Goal: Communication & Community: Participate in discussion

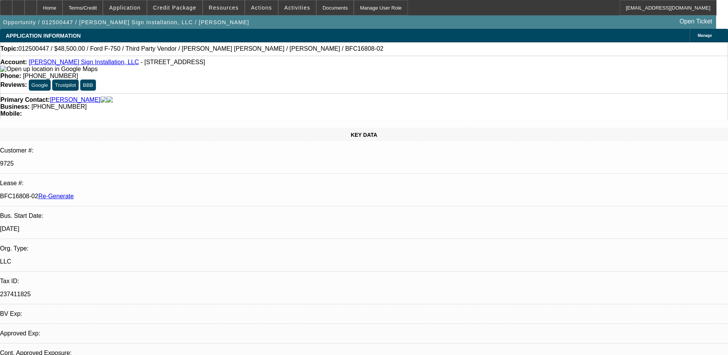
select select "0"
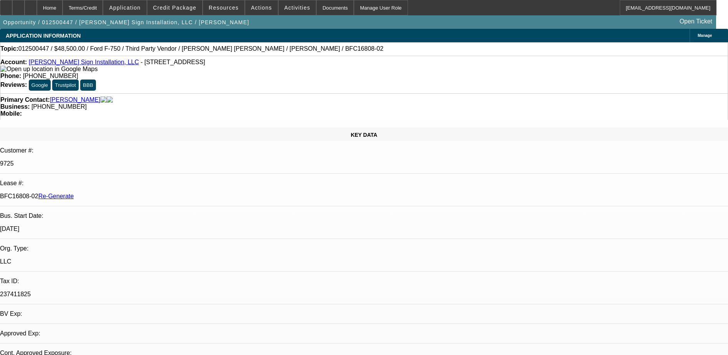
select select "0"
select select "0.1"
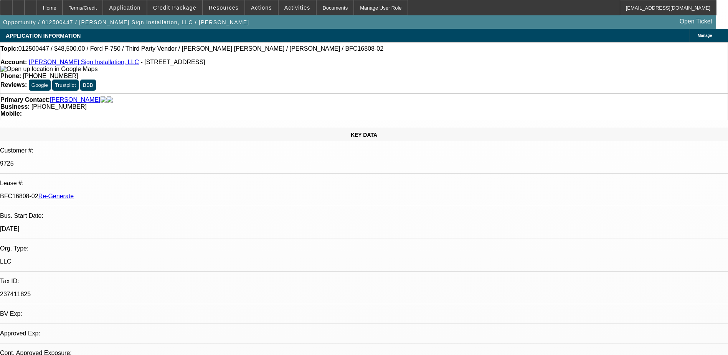
select select "2"
select select "0"
select select "1"
select select "6"
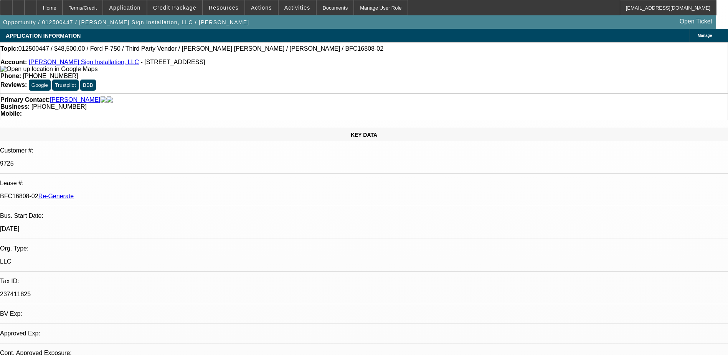
select select "1"
select select "6"
select select "1"
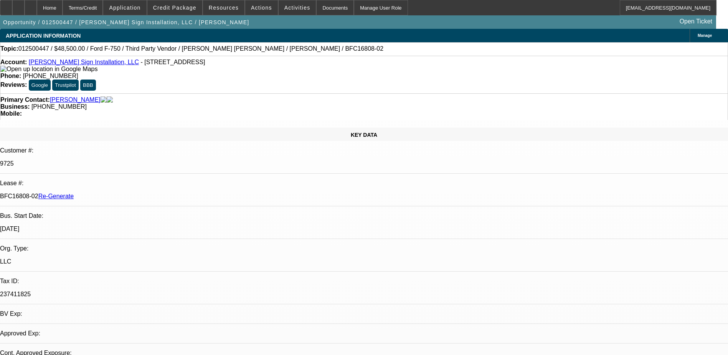
select select "6"
select select "1"
select select "2"
select select "6"
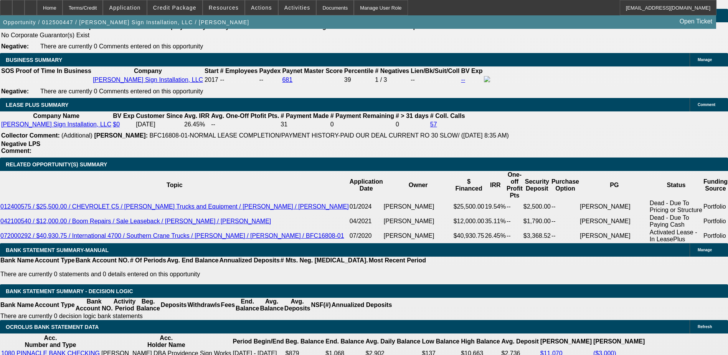
scroll to position [1234, 0]
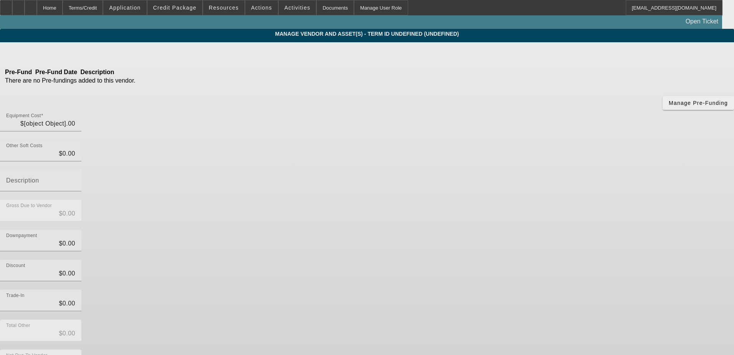
type input "$48,500.00"
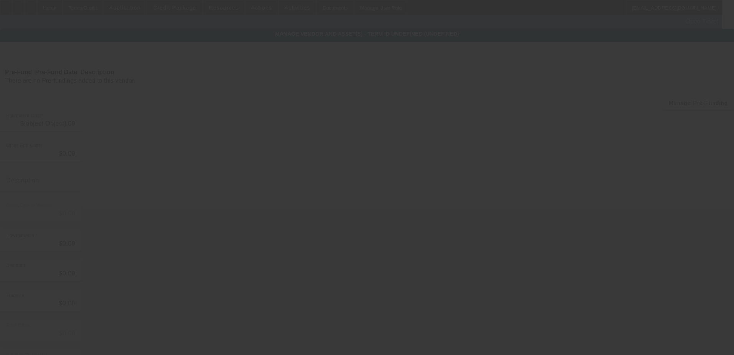
type input "$48,500.00"
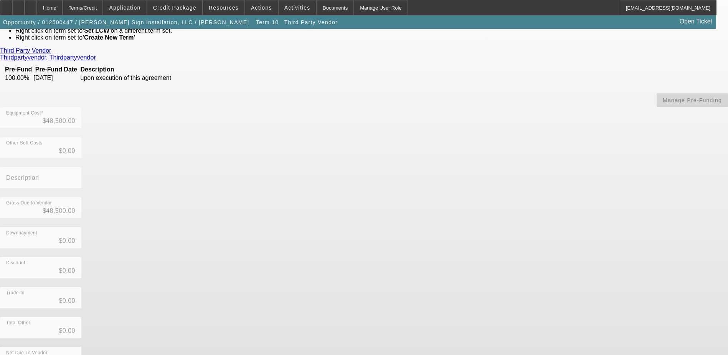
scroll to position [56, 0]
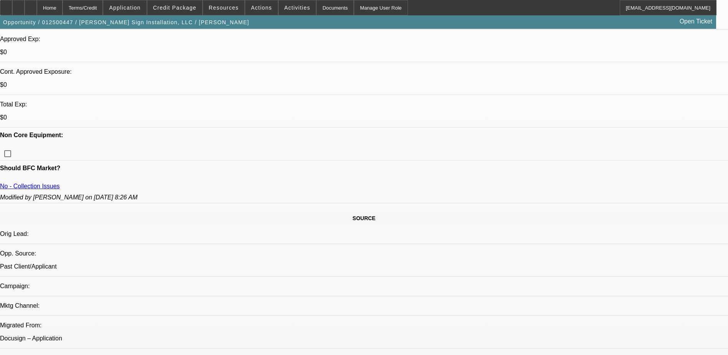
select select "0"
select select "6"
select select "0"
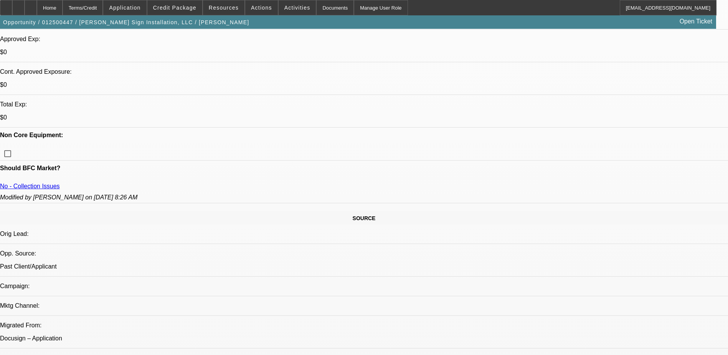
select select "0"
select select "6"
select select "0"
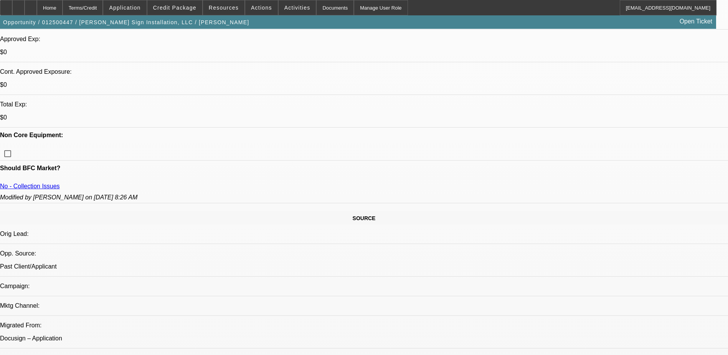
select select "0"
select select "6"
select select "0.1"
select select "2"
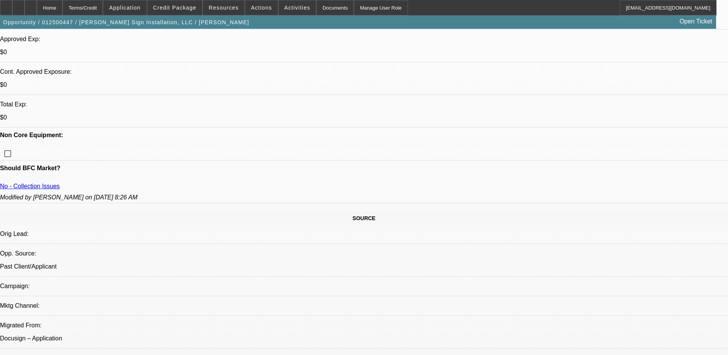
select select "0"
select select "6"
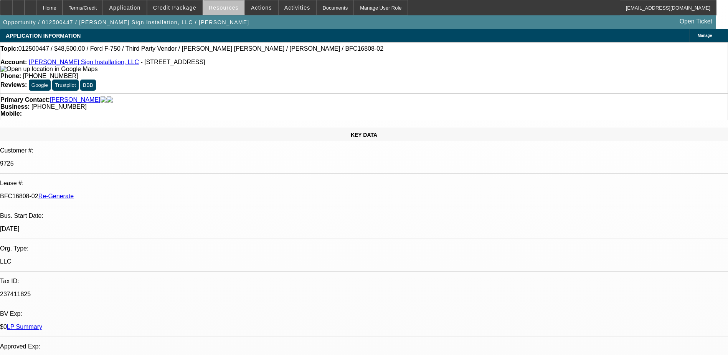
click at [236, 12] on span at bounding box center [223, 7] width 41 height 18
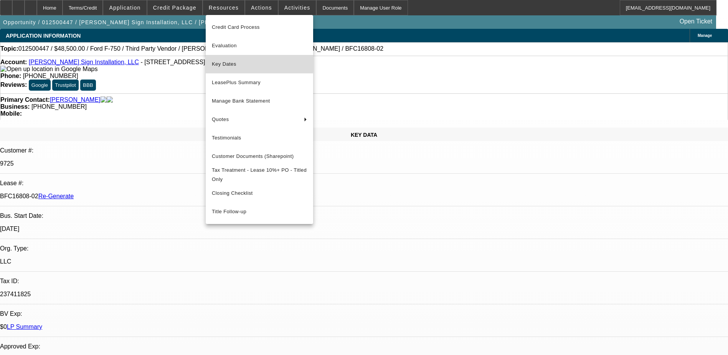
click at [231, 64] on span "Key Dates" at bounding box center [259, 63] width 95 height 9
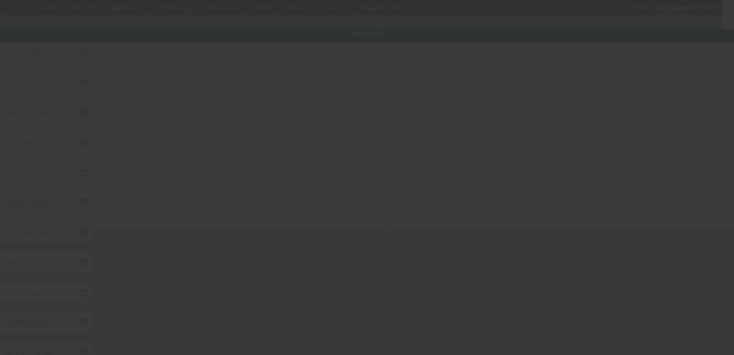
type input "[DATE]"
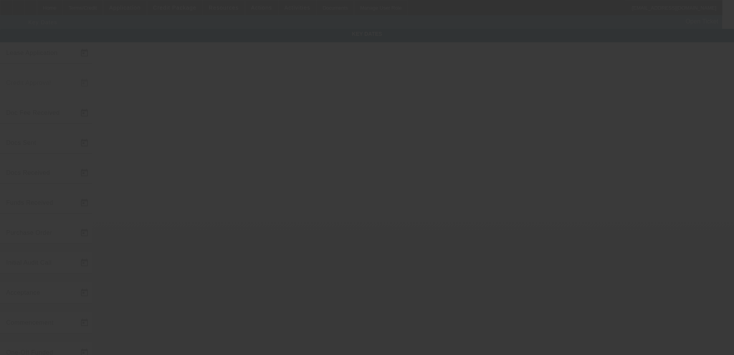
type input "[DATE]"
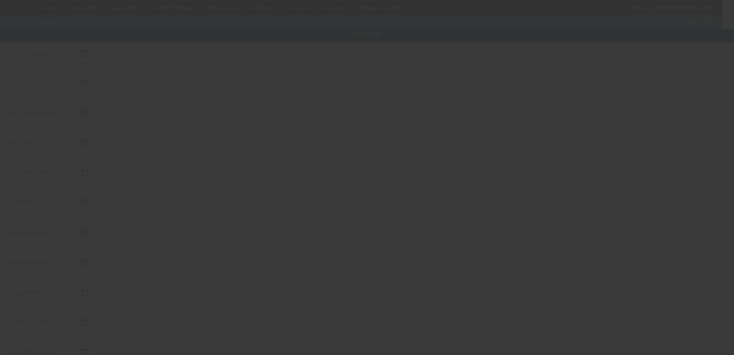
type input "[DATE]"
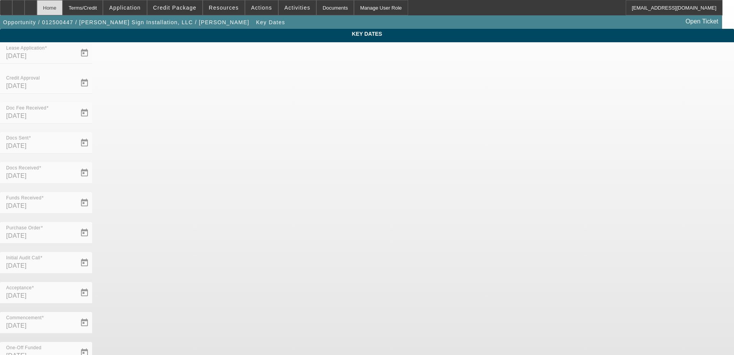
click at [63, 10] on div "Home" at bounding box center [50, 7] width 26 height 15
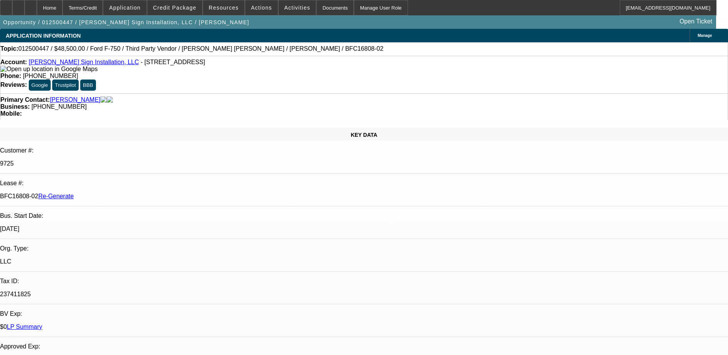
select select "0"
select select "6"
select select "0"
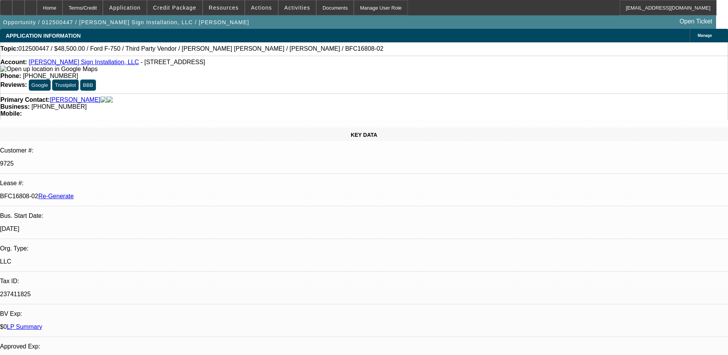
select select "0"
select select "6"
select select "0"
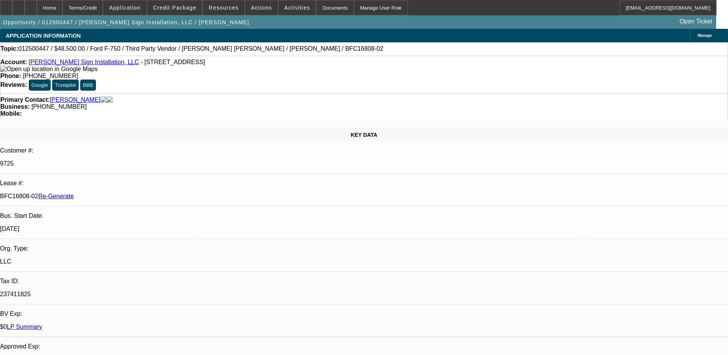
select select "0"
select select "6"
select select "0.1"
select select "2"
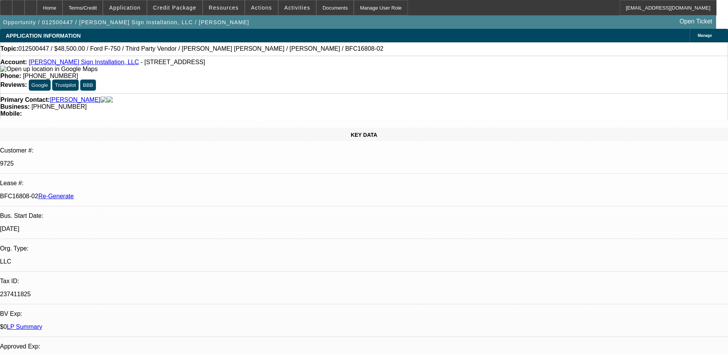
select select "0"
select select "6"
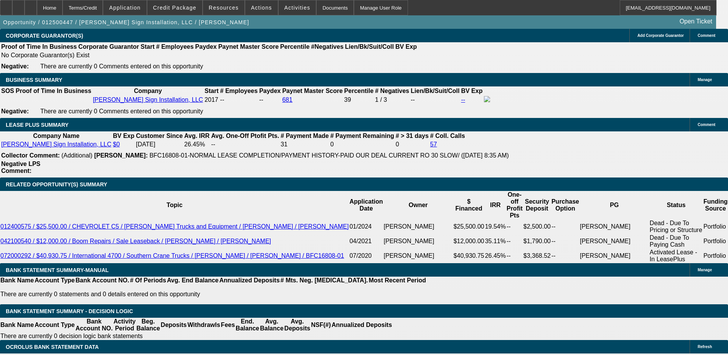
scroll to position [1228, 0]
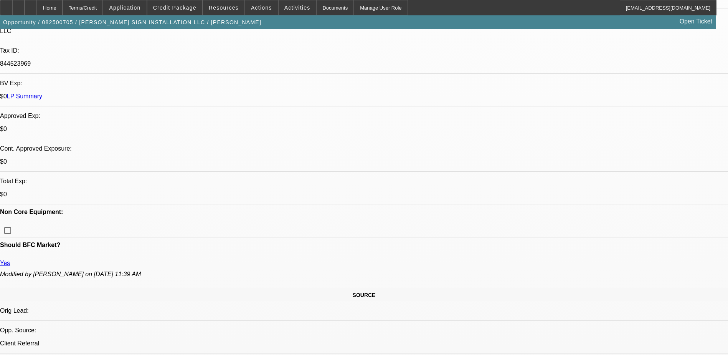
select select "0"
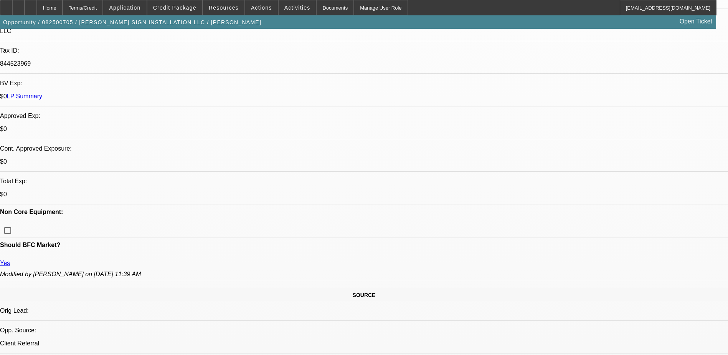
select select "0"
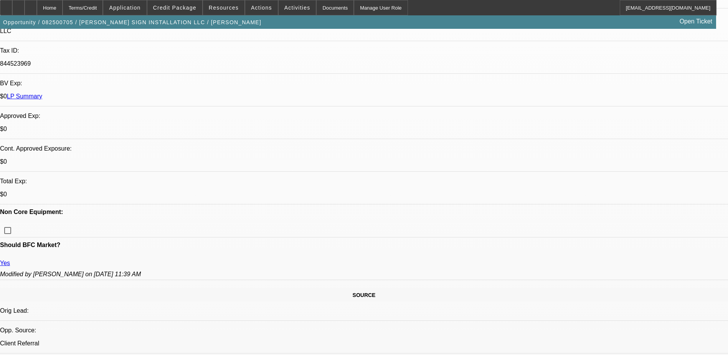
select select "0"
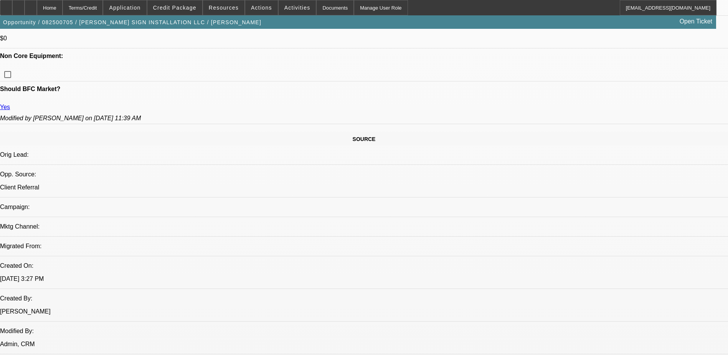
select select "1"
select select "2"
select select "6"
select select "1"
select select "2"
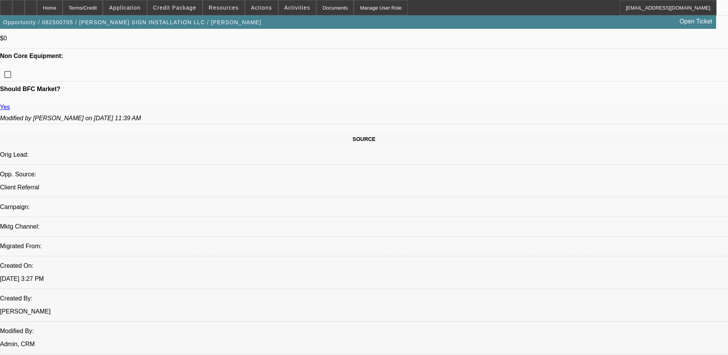
select select "6"
select select "1"
select select "2"
select select "6"
select select "1"
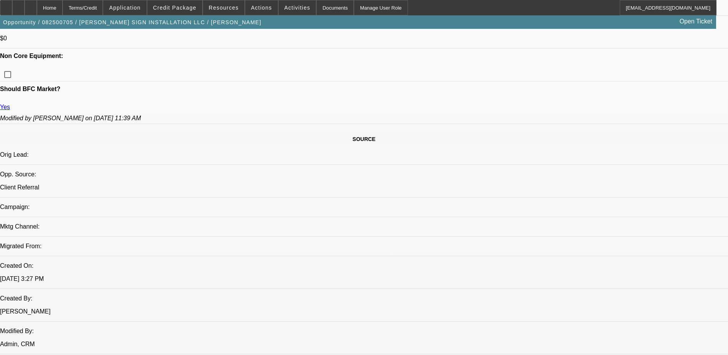
select select "2"
select select "6"
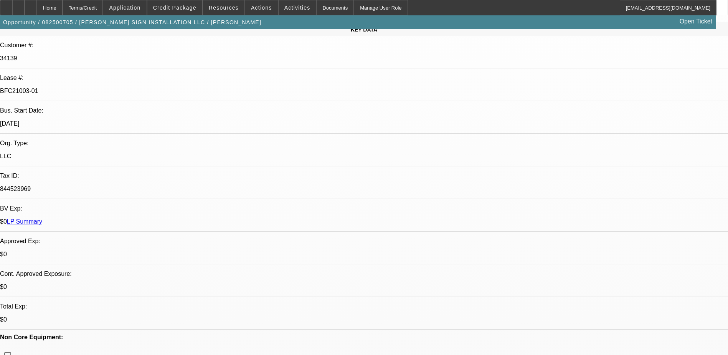
scroll to position [77, 0]
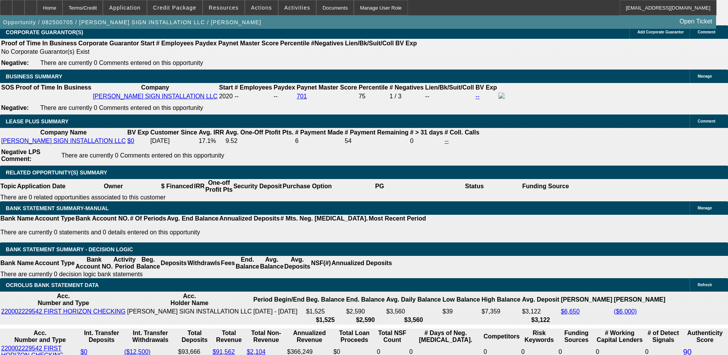
scroll to position [1266, 0]
